Goal: Transaction & Acquisition: Obtain resource

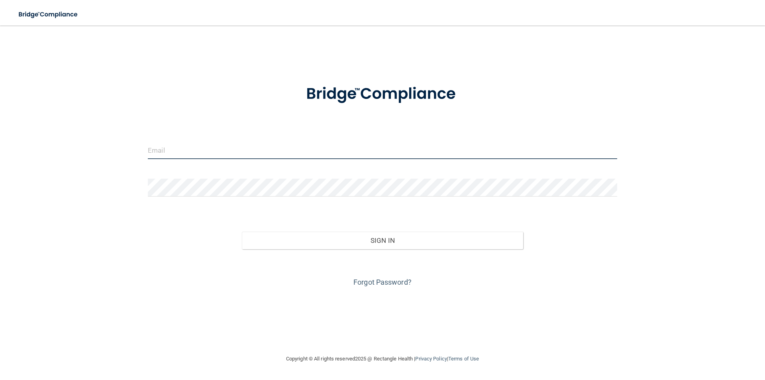
click at [225, 150] on input "email" at bounding box center [382, 150] width 469 height 18
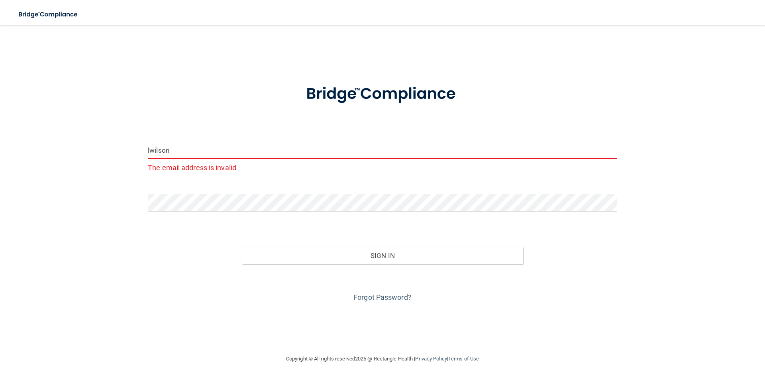
click at [194, 152] on input "lwilson" at bounding box center [382, 150] width 469 height 18
type input "[EMAIL_ADDRESS][DOMAIN_NAME]"
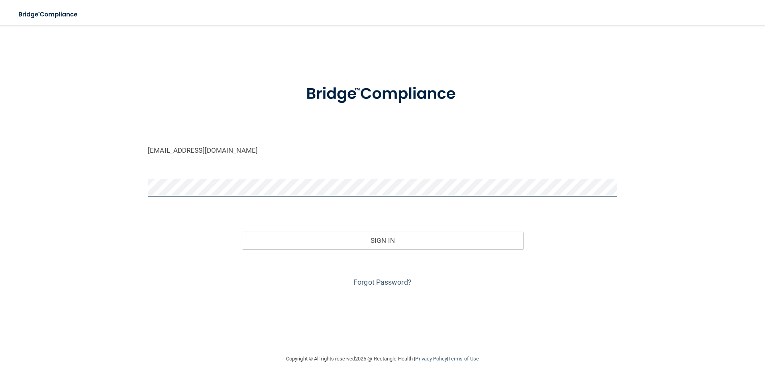
click at [242, 231] on button "Sign In" at bounding box center [383, 240] width 282 height 18
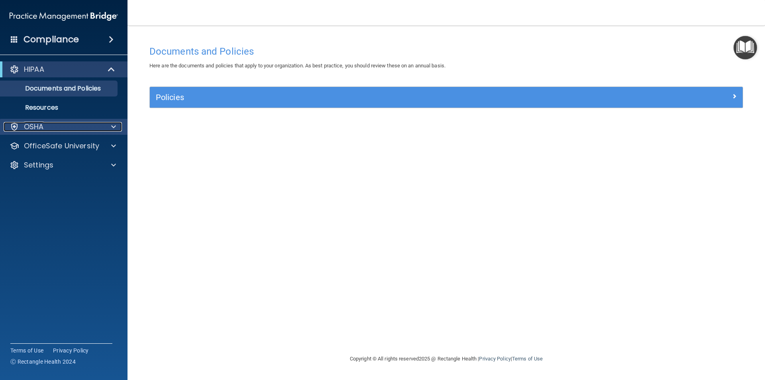
click at [57, 129] on div "OSHA" at bounding box center [53, 127] width 99 height 10
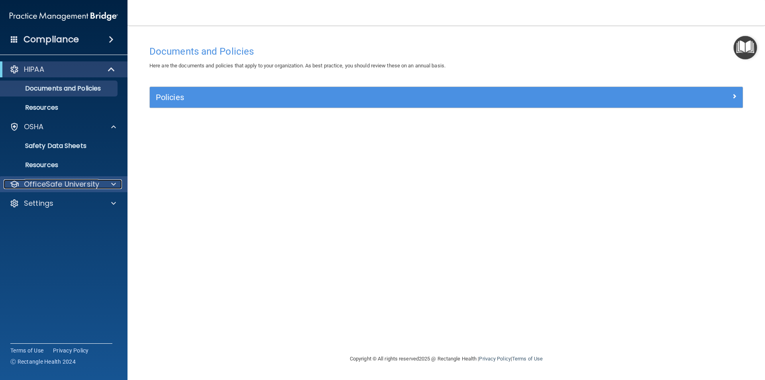
click at [72, 186] on p "OfficeSafe University" at bounding box center [61, 184] width 75 height 10
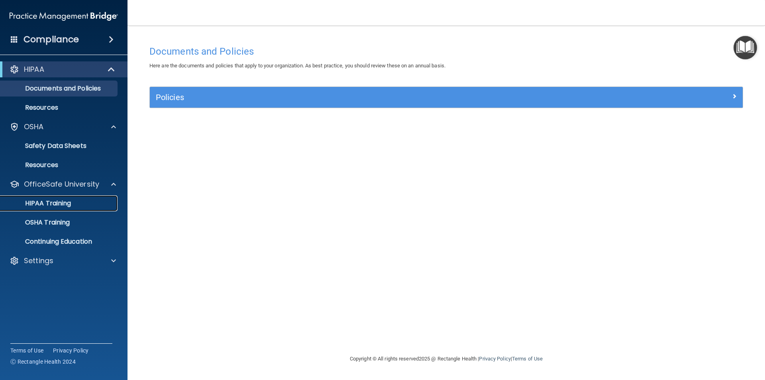
click at [65, 202] on p "HIPAA Training" at bounding box center [38, 203] width 66 height 8
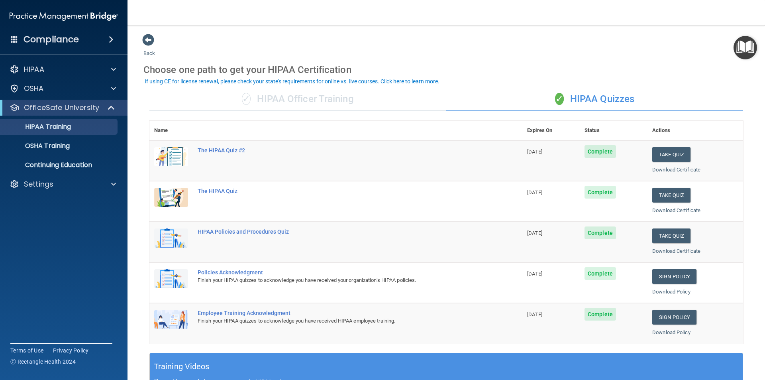
drag, startPoint x: 418, startPoint y: 162, endPoint x: 332, endPoint y: 160, distance: 86.1
click at [416, 161] on td "The HIPAA Quiz #2" at bounding box center [357, 160] width 329 height 41
click at [227, 150] on div "The HIPAA Quiz #2" at bounding box center [340, 150] width 285 height 6
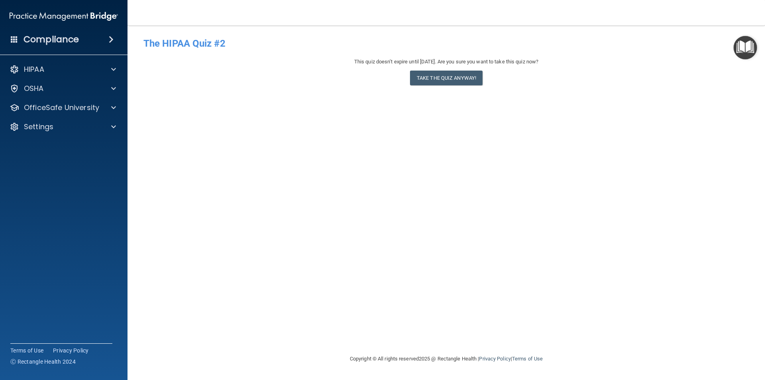
click at [751, 51] on img "Open Resource Center" at bounding box center [745, 48] width 24 height 24
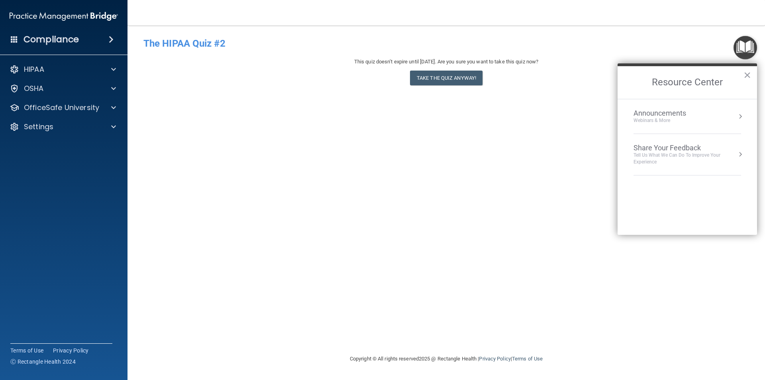
click at [747, 51] on img "Open Resource Center" at bounding box center [745, 48] width 24 height 24
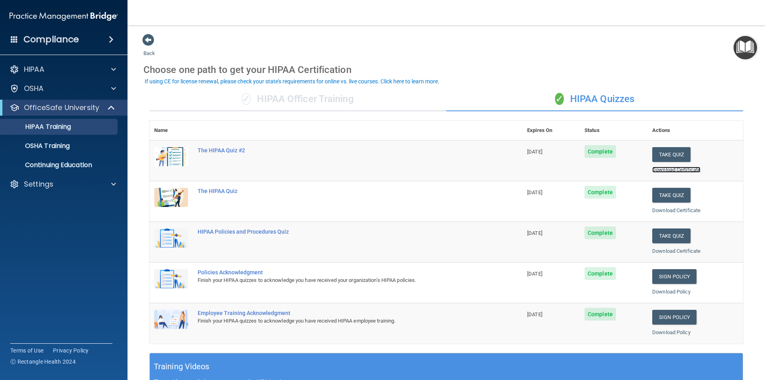
click at [677, 171] on link "Download Certificate" at bounding box center [676, 170] width 48 height 6
click at [674, 210] on link "Download Certificate" at bounding box center [676, 210] width 48 height 6
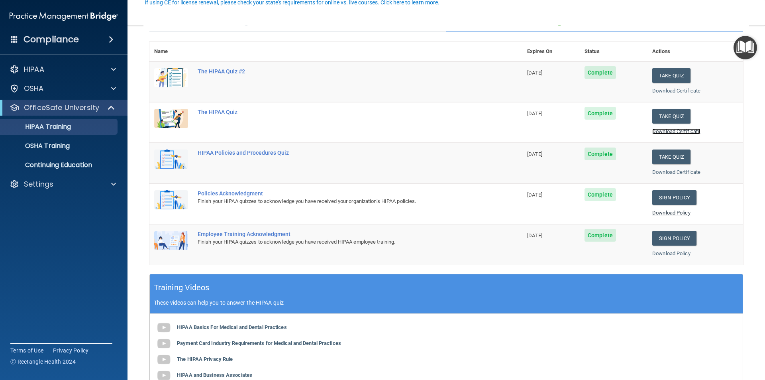
scroll to position [80, 0]
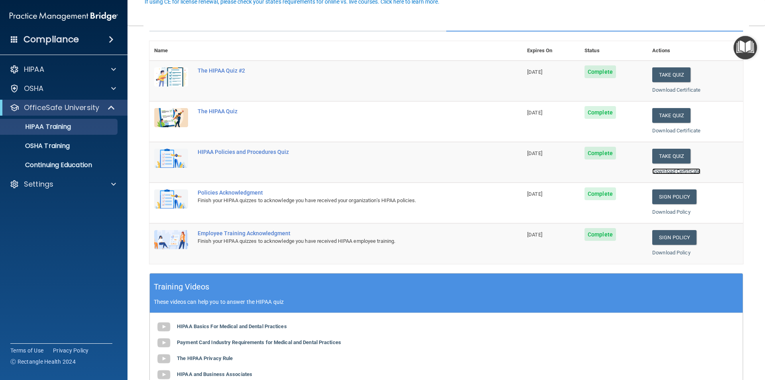
click at [662, 173] on link "Download Certificate" at bounding box center [676, 171] width 48 height 6
click at [673, 212] on link "Download Policy" at bounding box center [671, 212] width 38 height 6
click at [665, 253] on link "Download Policy" at bounding box center [671, 252] width 38 height 6
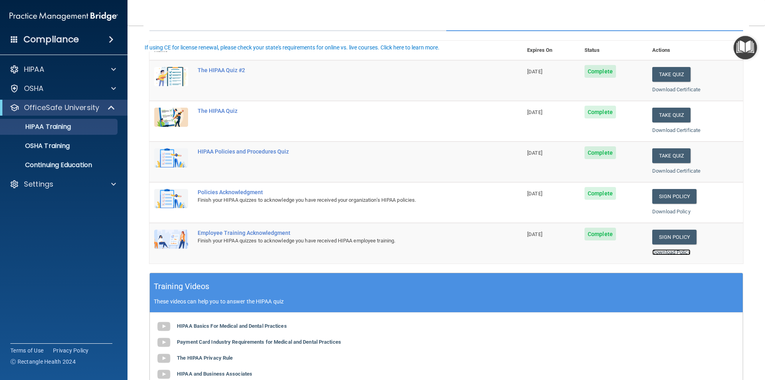
scroll to position [120, 0]
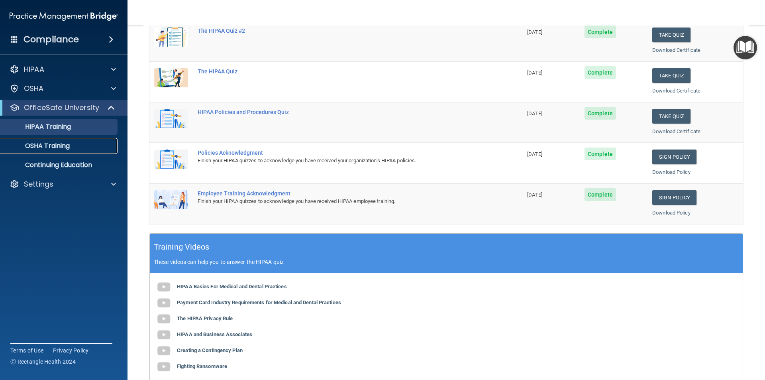
click at [47, 148] on p "OSHA Training" at bounding box center [37, 146] width 65 height 8
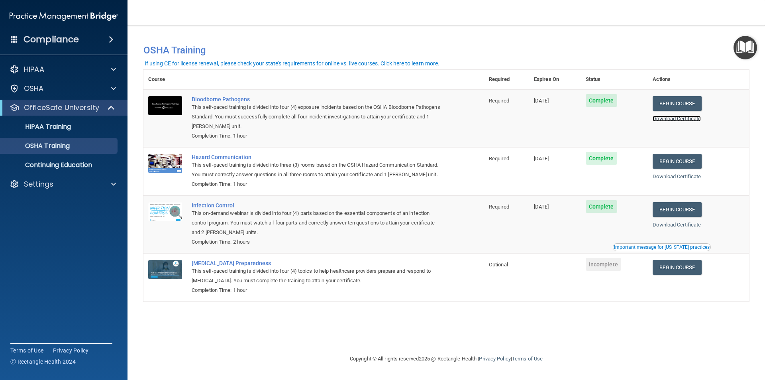
click at [682, 119] on link "Download Certificate" at bounding box center [677, 119] width 48 height 6
click at [684, 178] on link "Download Certificate" at bounding box center [677, 176] width 48 height 6
click at [687, 225] on link "Download Certificate" at bounding box center [677, 225] width 48 height 6
